Goal: Feedback & Contribution: Contribute content

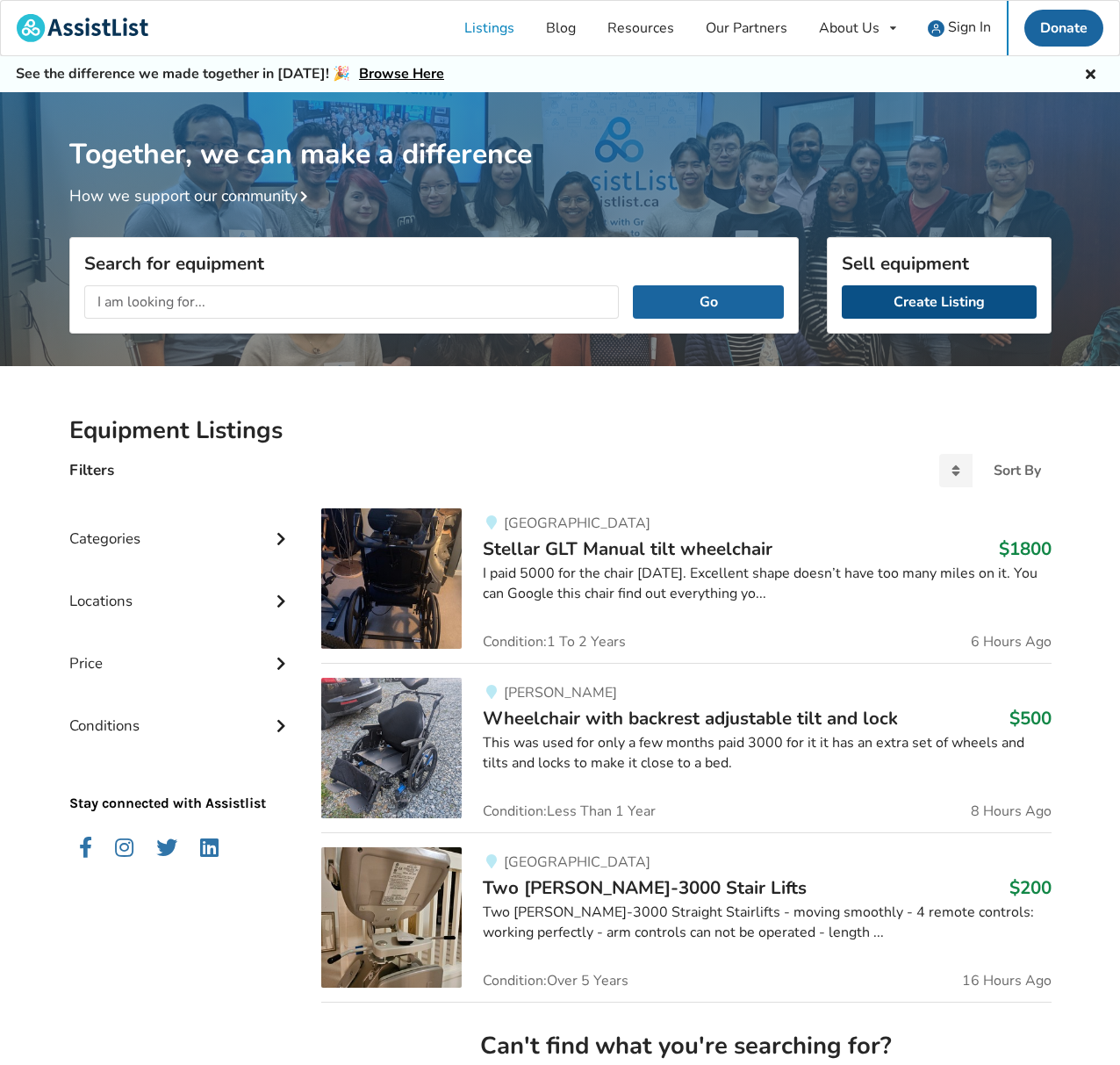
click at [923, 307] on link "Create Listing" at bounding box center [939, 302] width 195 height 34
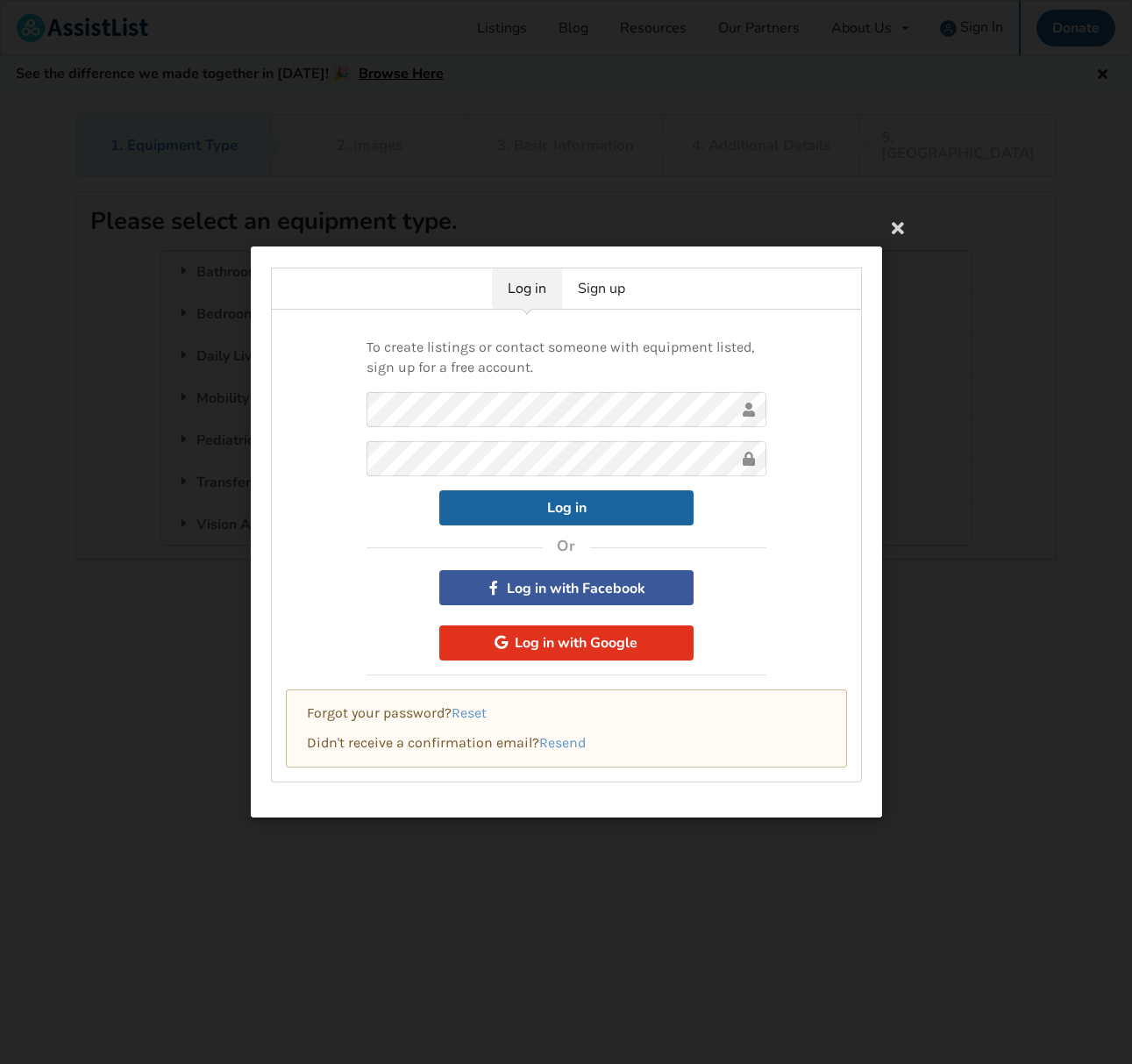
click at [580, 633] on button "Log in with Google" at bounding box center [566, 642] width 254 height 35
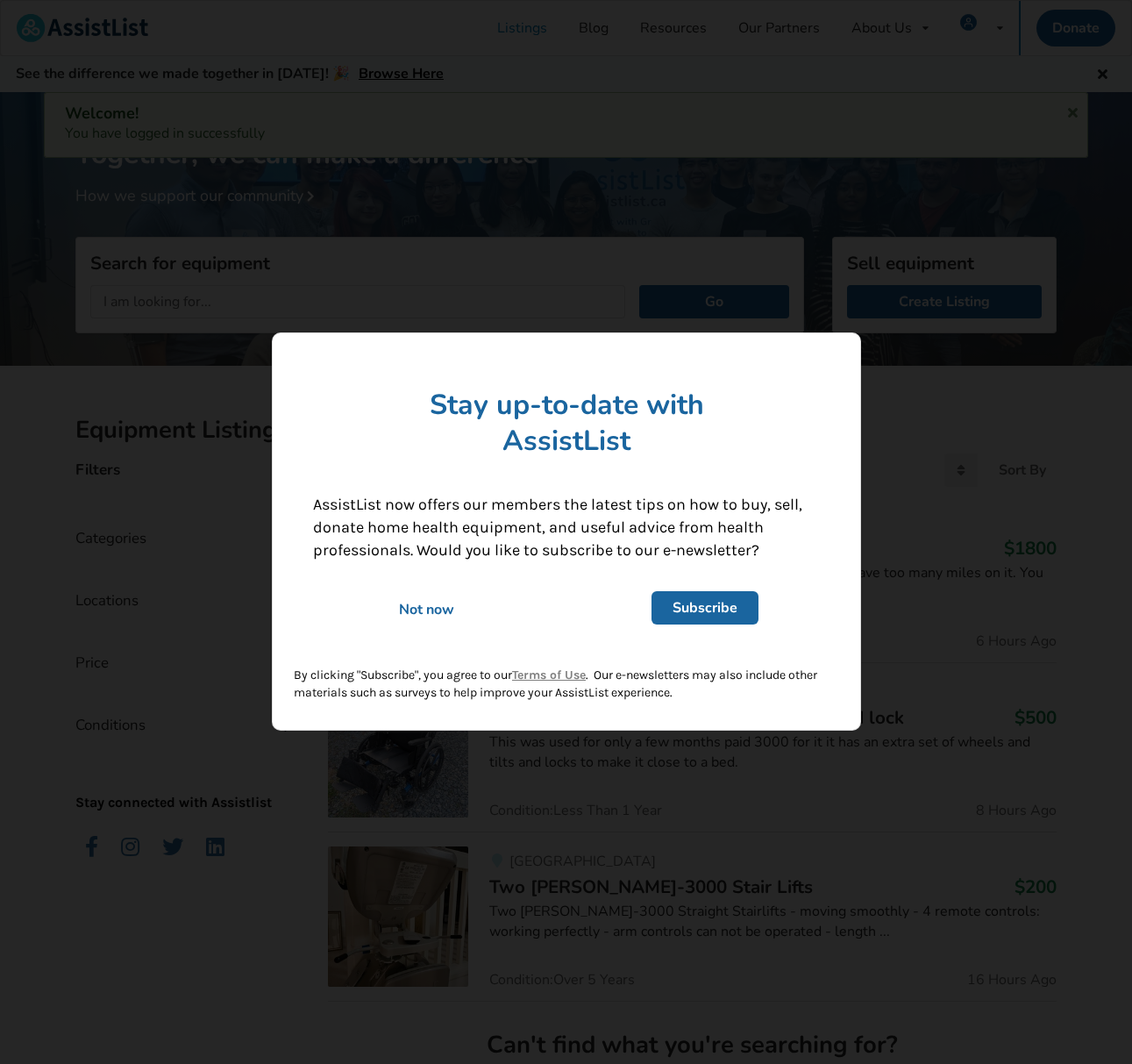
click at [437, 613] on div "Not now" at bounding box center [427, 609] width 252 height 19
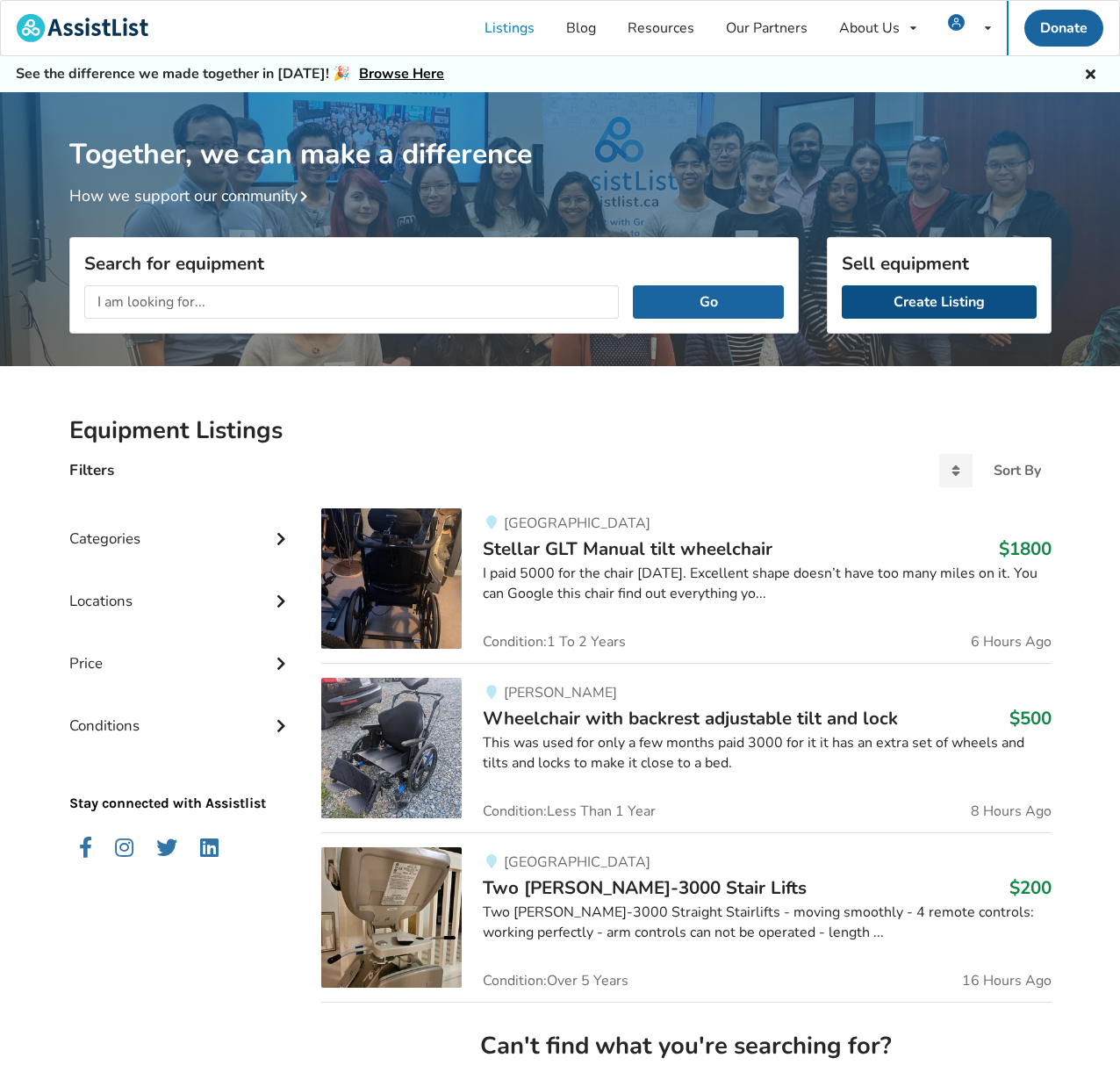
click at [920, 303] on link "Create Listing" at bounding box center [939, 302] width 195 height 34
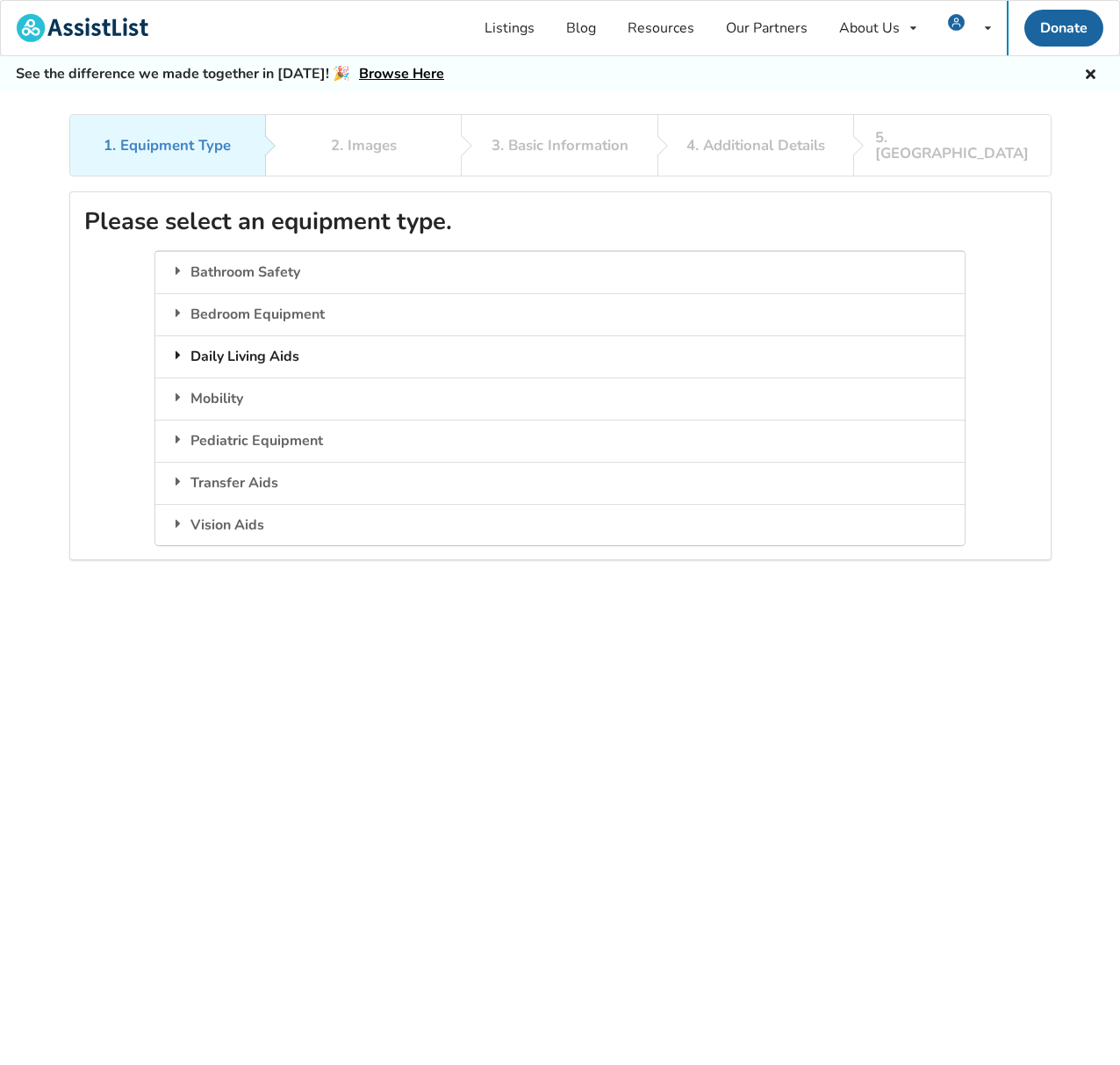
click at [278, 341] on div "Daily Living Aids" at bounding box center [559, 356] width 809 height 42
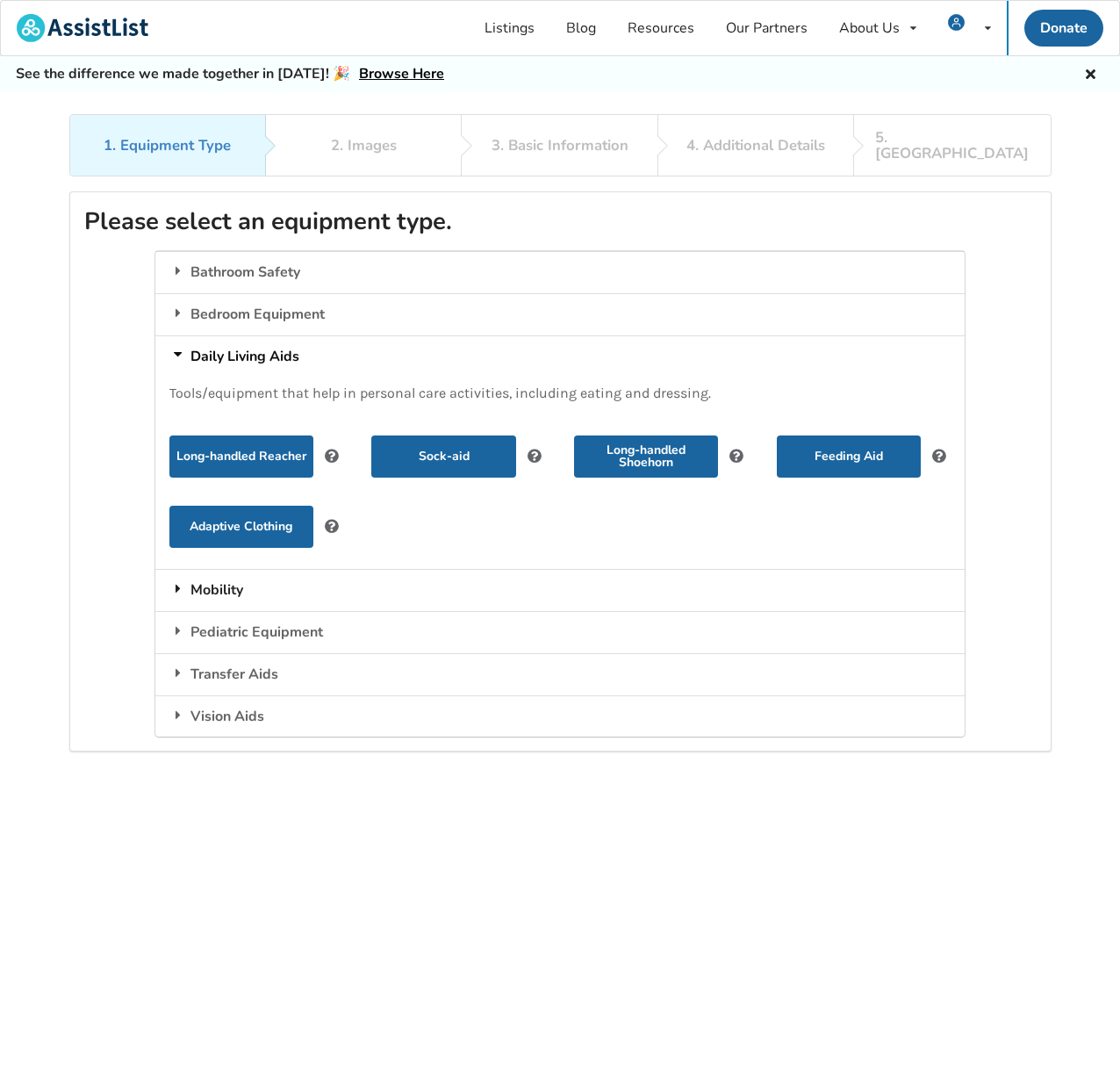
click at [236, 570] on div "Mobility" at bounding box center [559, 590] width 809 height 42
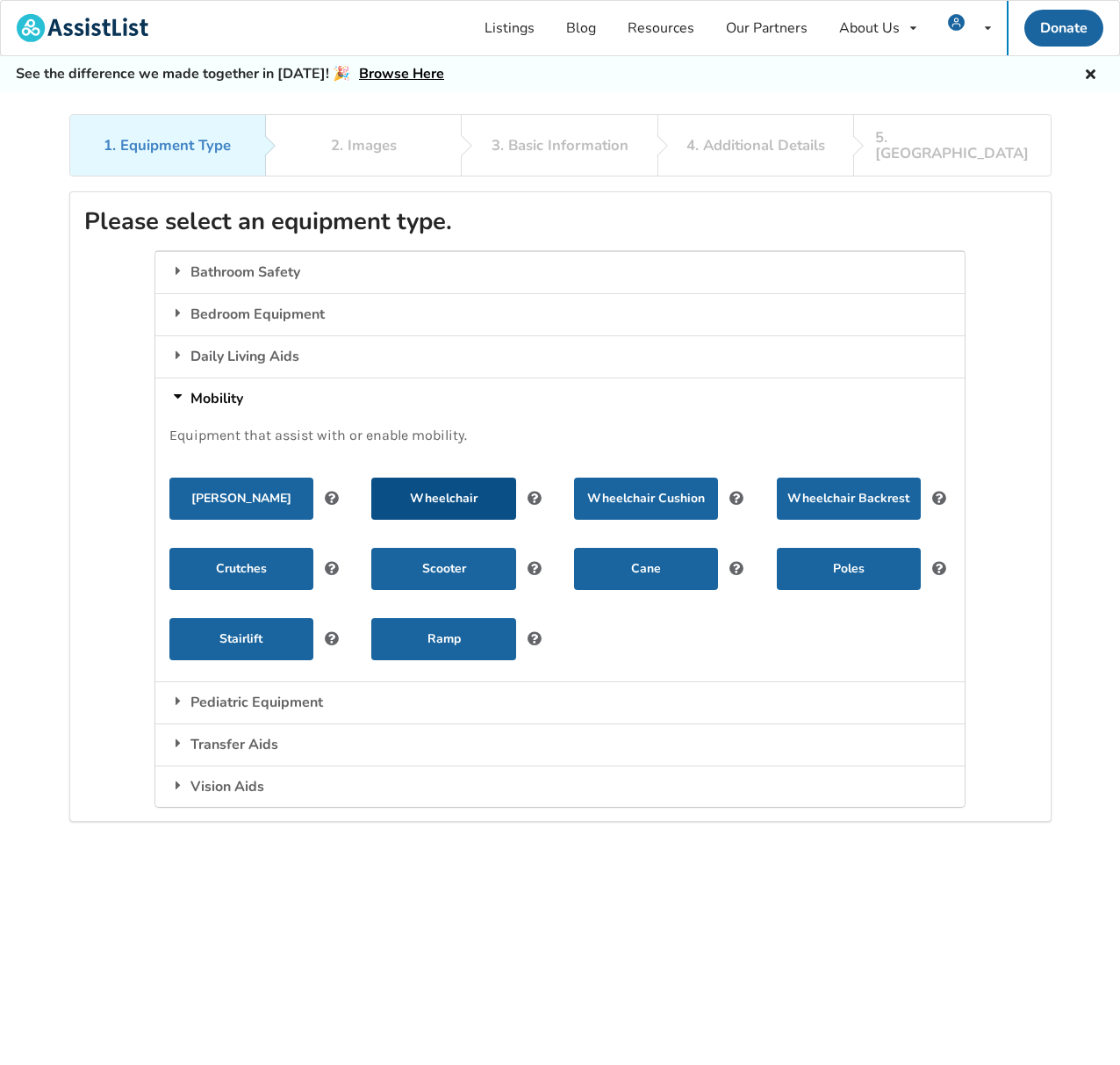
click at [431, 478] on button "Wheelchair" at bounding box center [443, 499] width 144 height 42
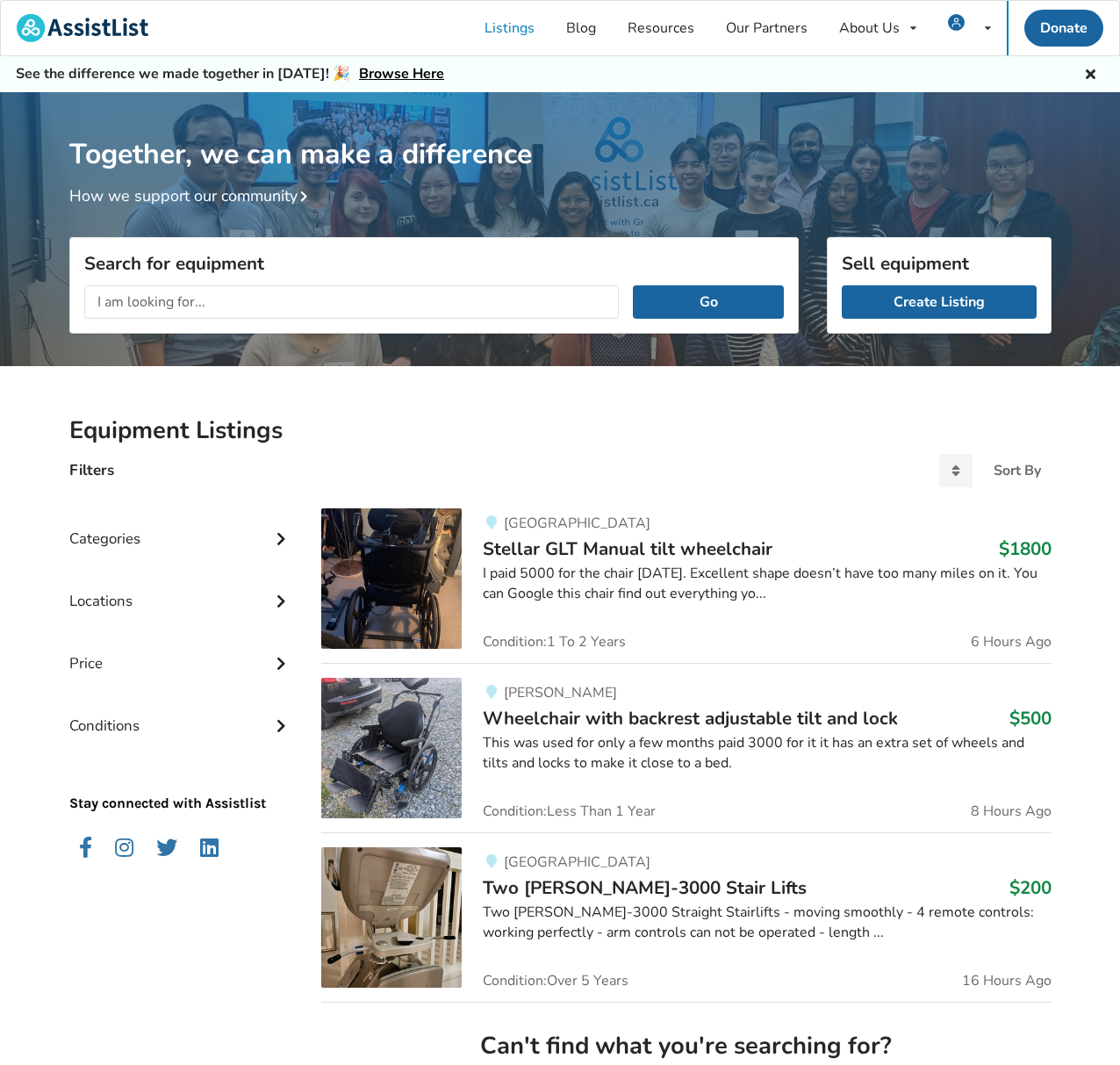
click at [115, 609] on div "Locations" at bounding box center [182, 587] width 225 height 63
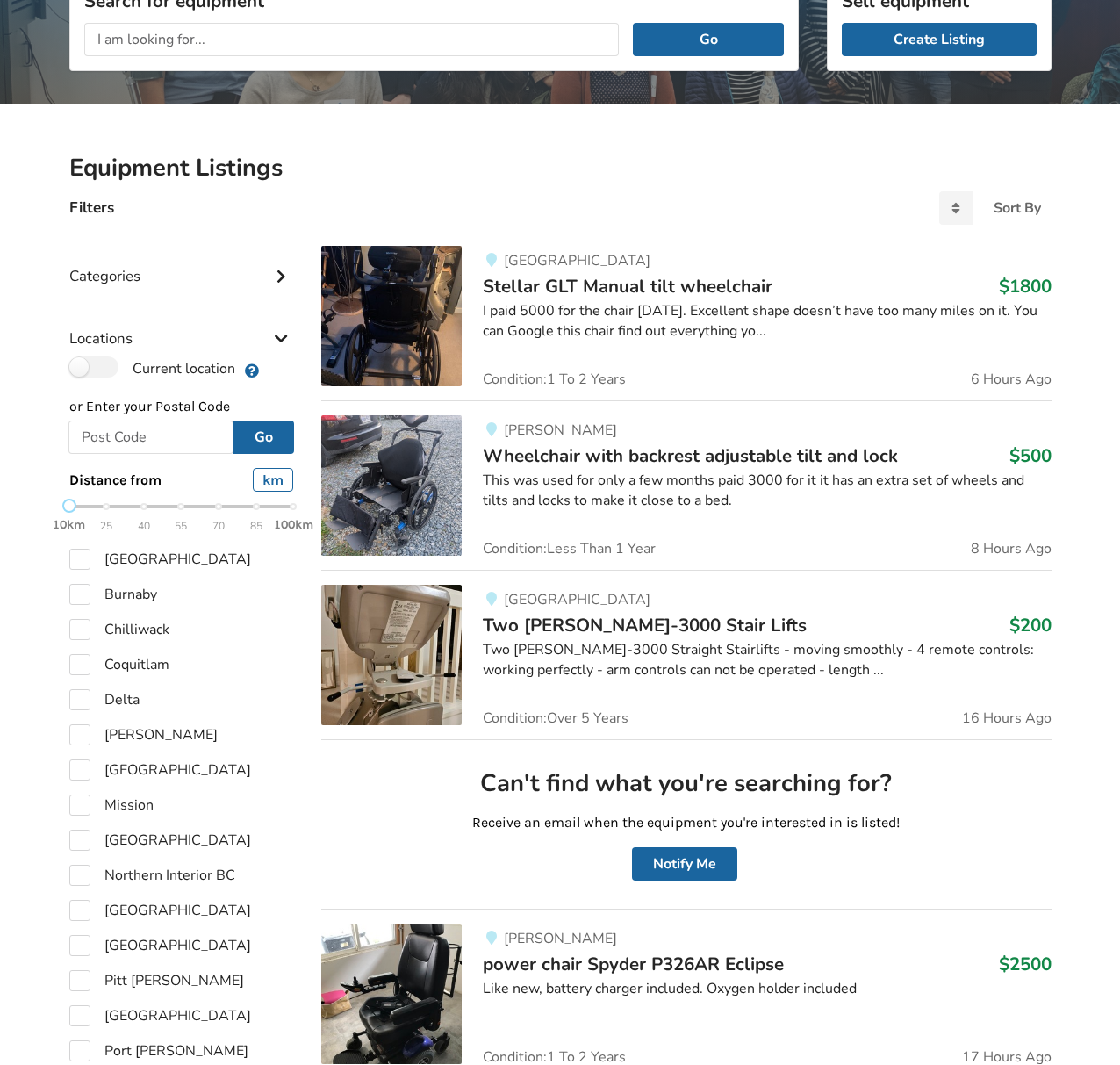
scroll to position [264, 0]
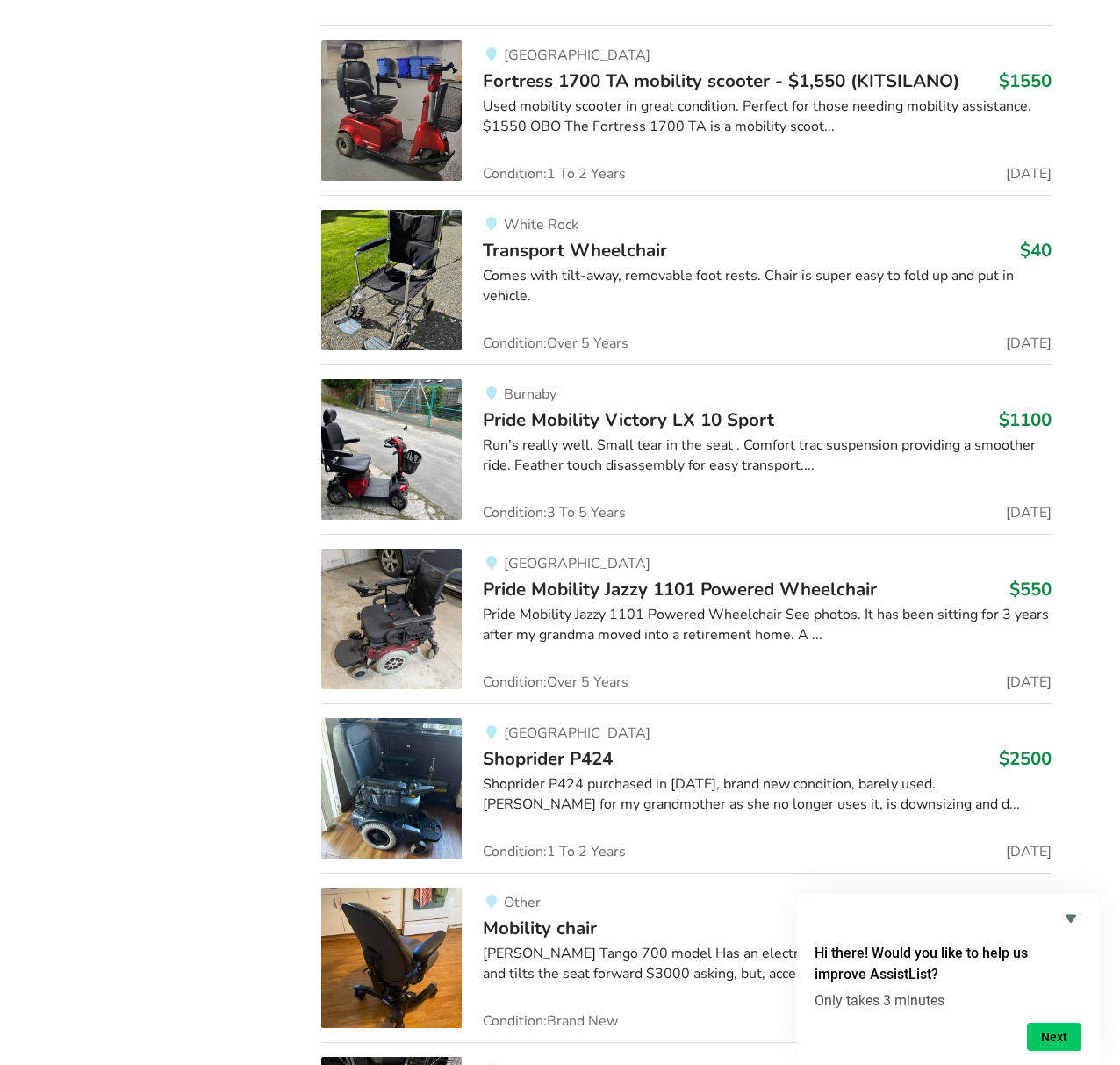
scroll to position [3003, 0]
